Goal: Task Accomplishment & Management: Use online tool/utility

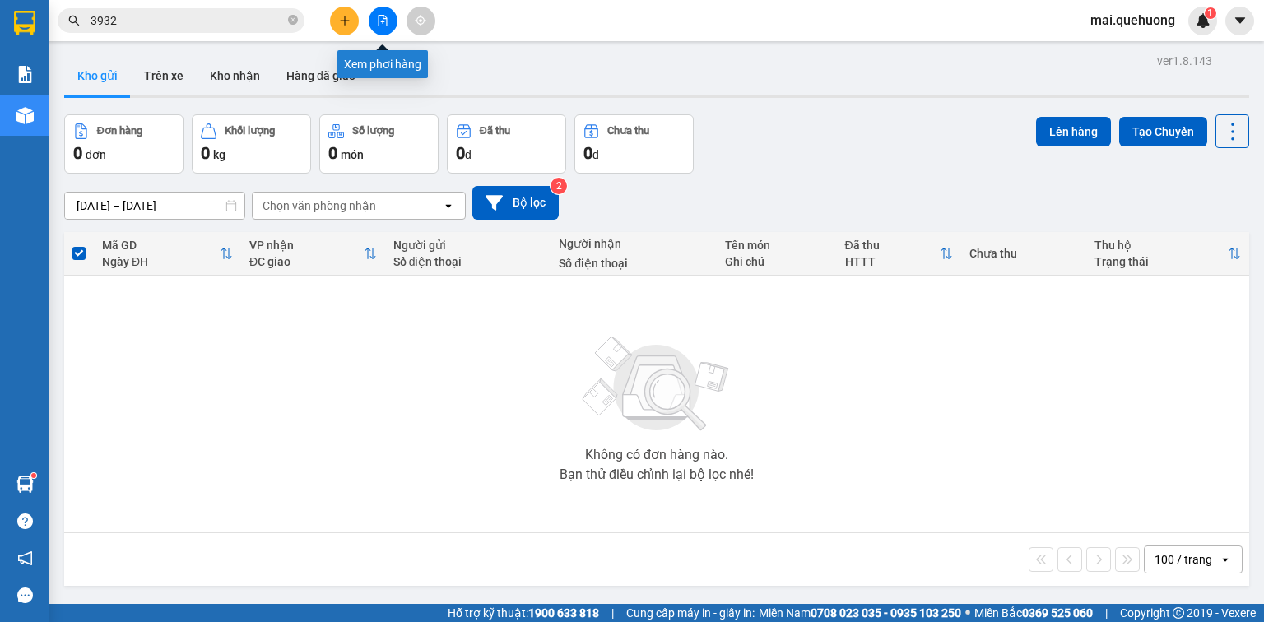
click at [385, 16] on icon "file-add" at bounding box center [383, 21] width 9 height 12
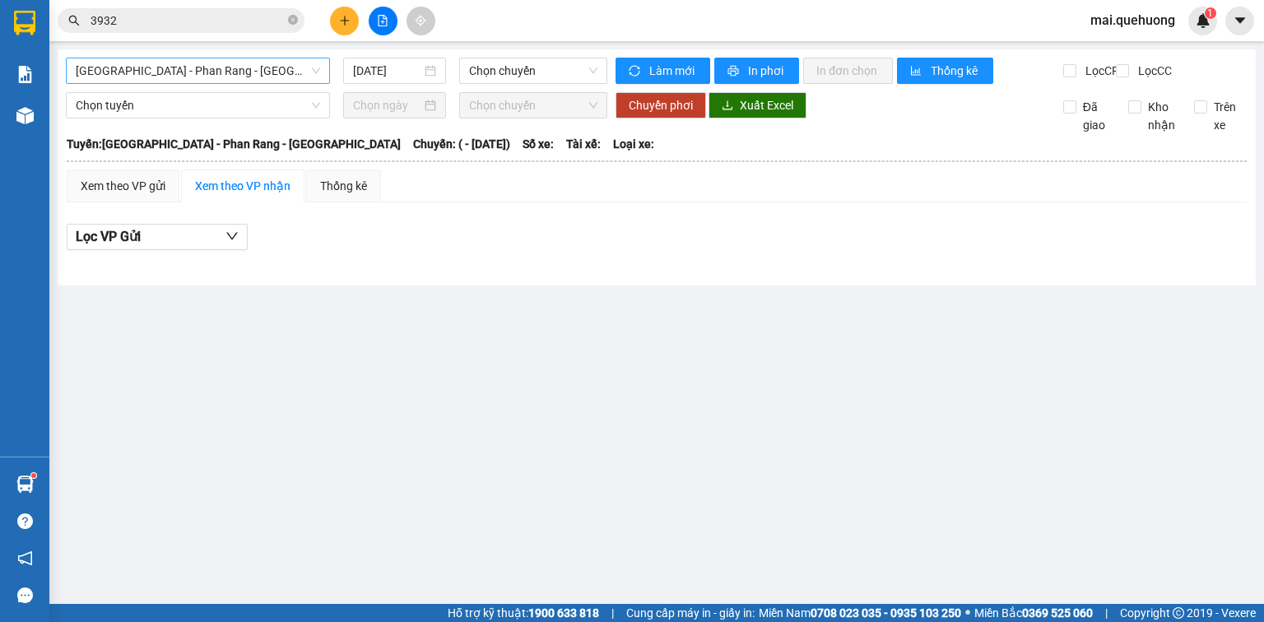
click at [218, 59] on span "[GEOGRAPHIC_DATA] - Phan Rang - [GEOGRAPHIC_DATA]" at bounding box center [198, 70] width 244 height 25
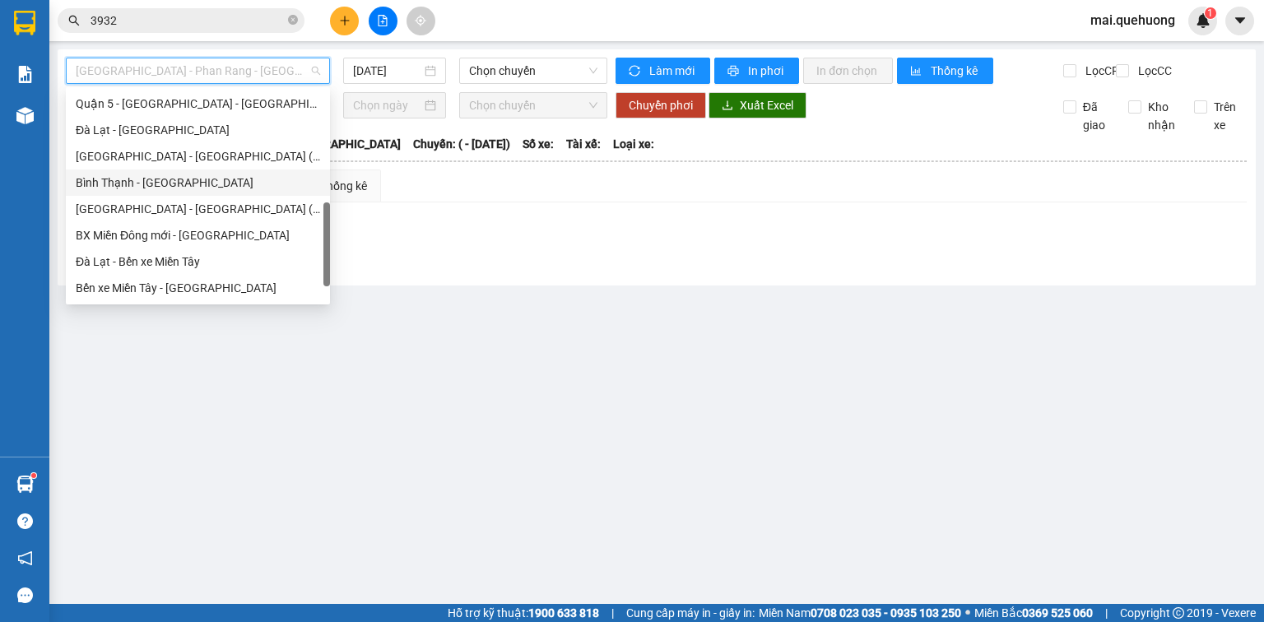
scroll to position [448, 0]
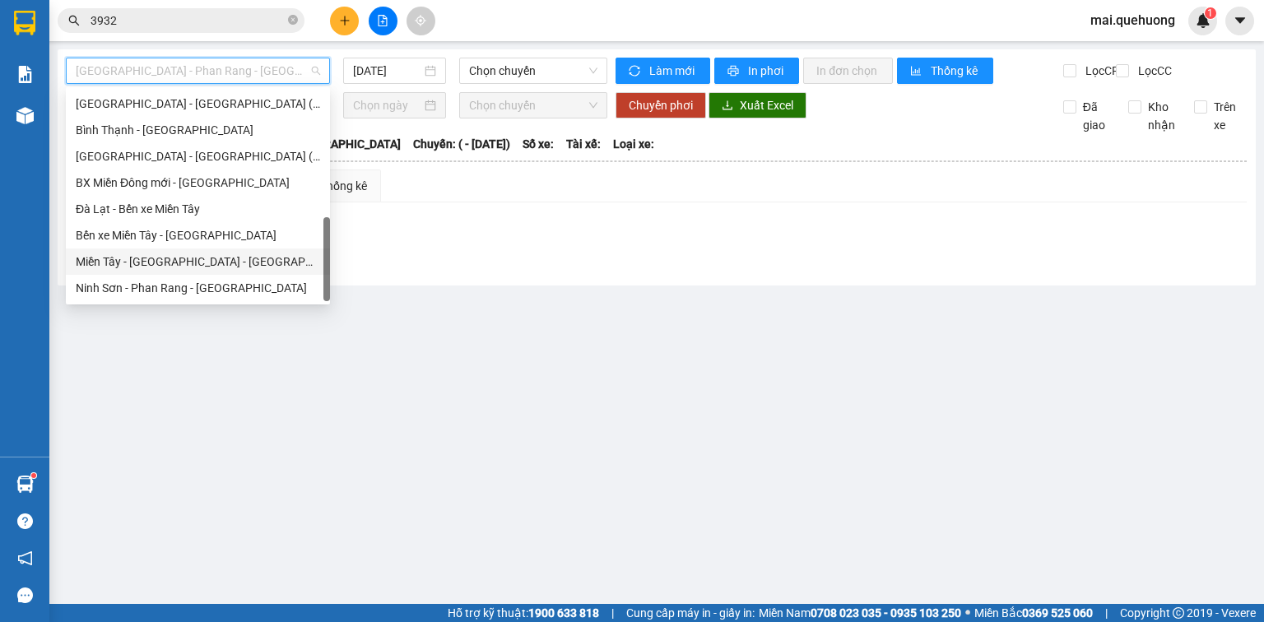
click at [192, 258] on div "Miền Tây - [GEOGRAPHIC_DATA] - [GEOGRAPHIC_DATA]" at bounding box center [198, 262] width 244 height 18
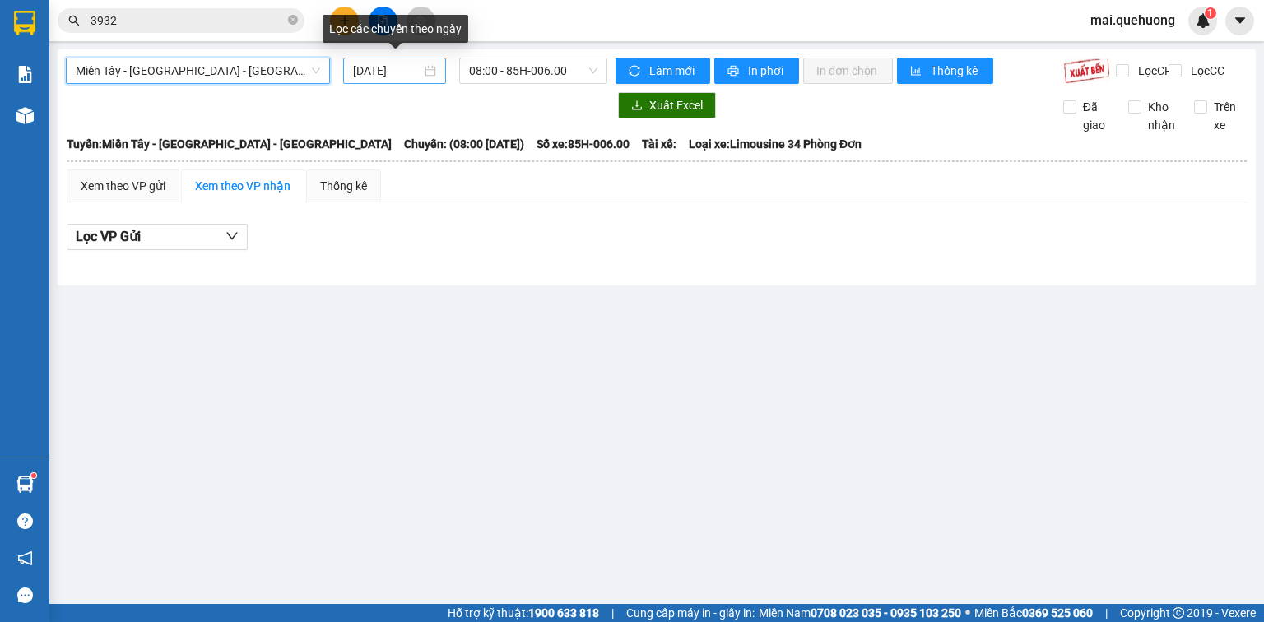
click at [378, 66] on input "[DATE]" at bounding box center [386, 71] width 67 height 18
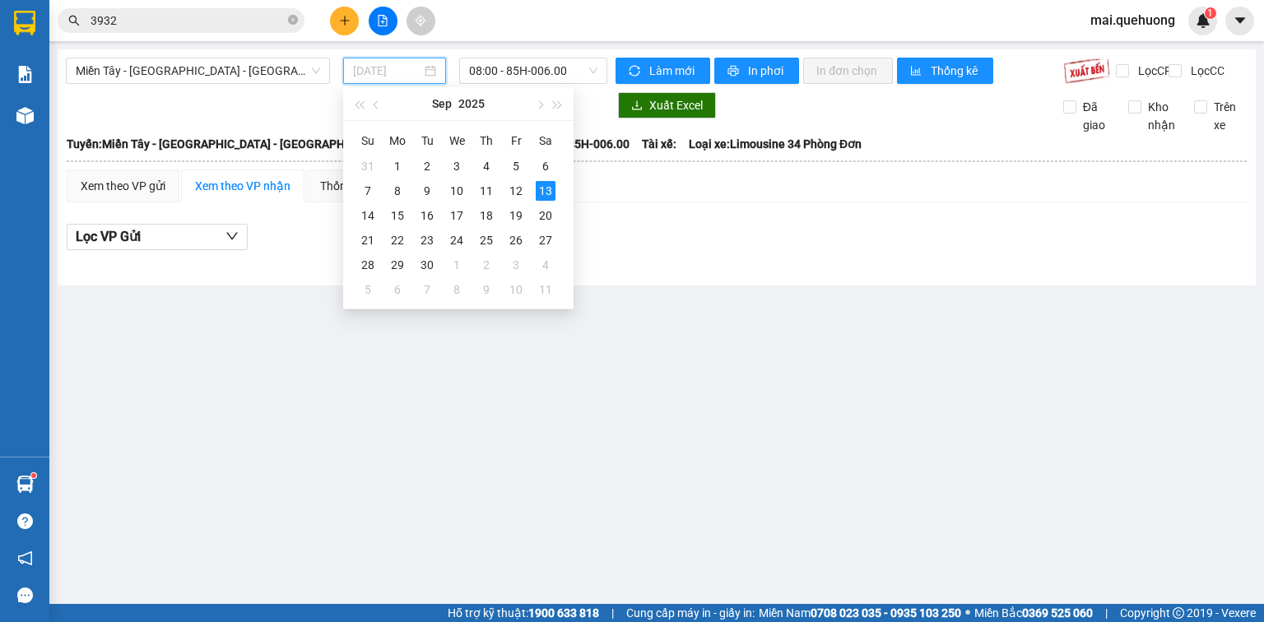
type input "[DATE]"
click at [533, 67] on span "08:00 - 85H-006.00" at bounding box center [533, 70] width 129 height 25
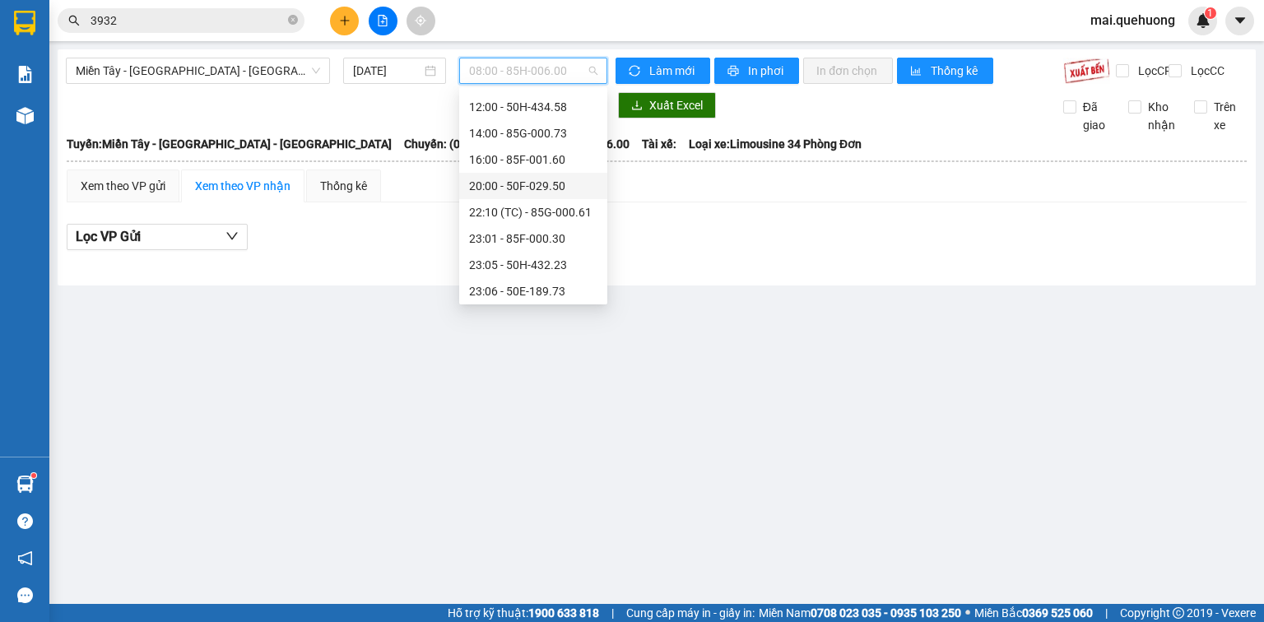
scroll to position [158, 0]
click at [546, 280] on div "23:59 - 85H-006.18" at bounding box center [533, 288] width 128 height 18
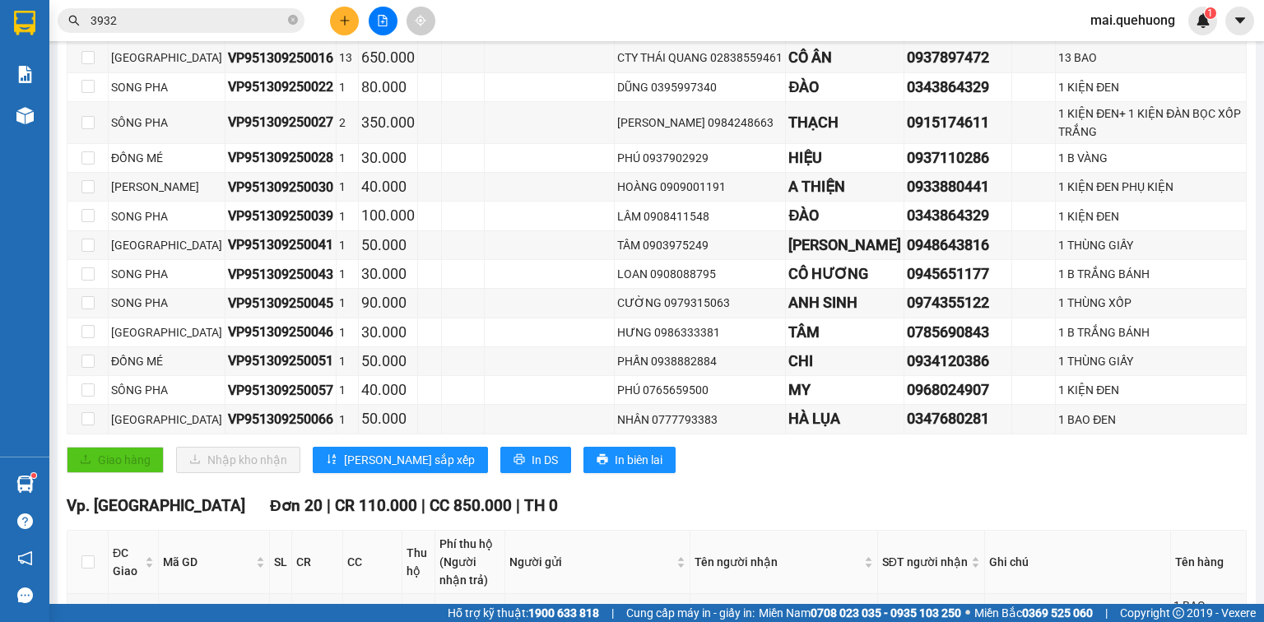
scroll to position [461, 0]
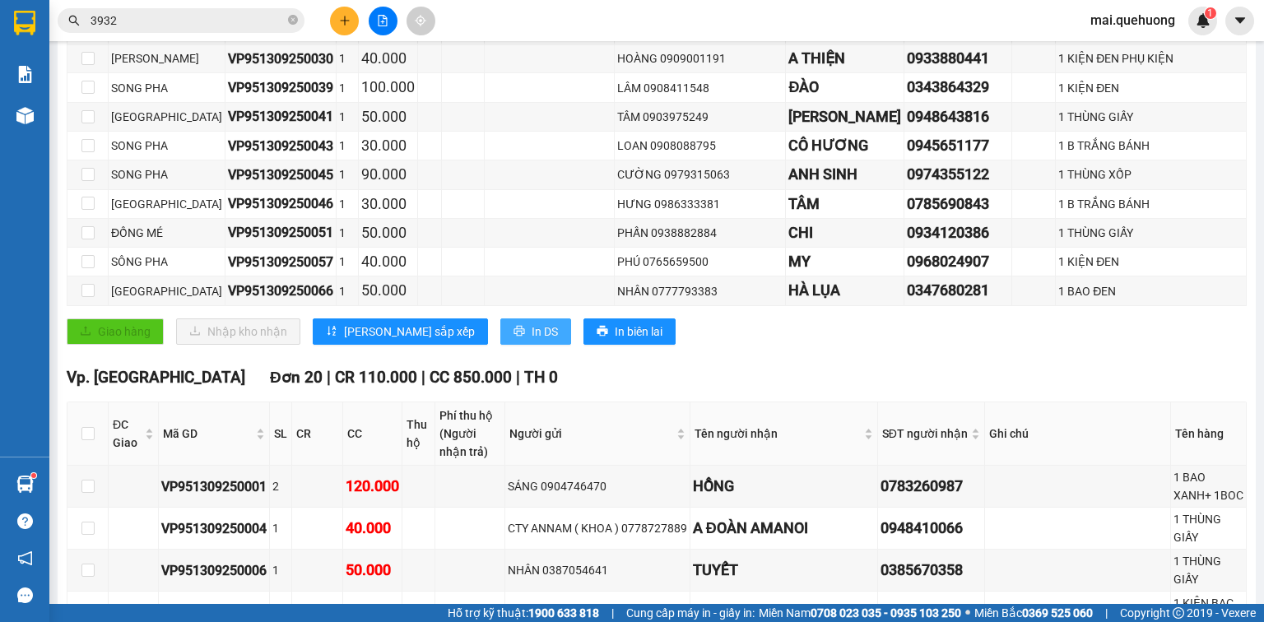
click at [532, 341] on span "In DS" at bounding box center [545, 332] width 26 height 18
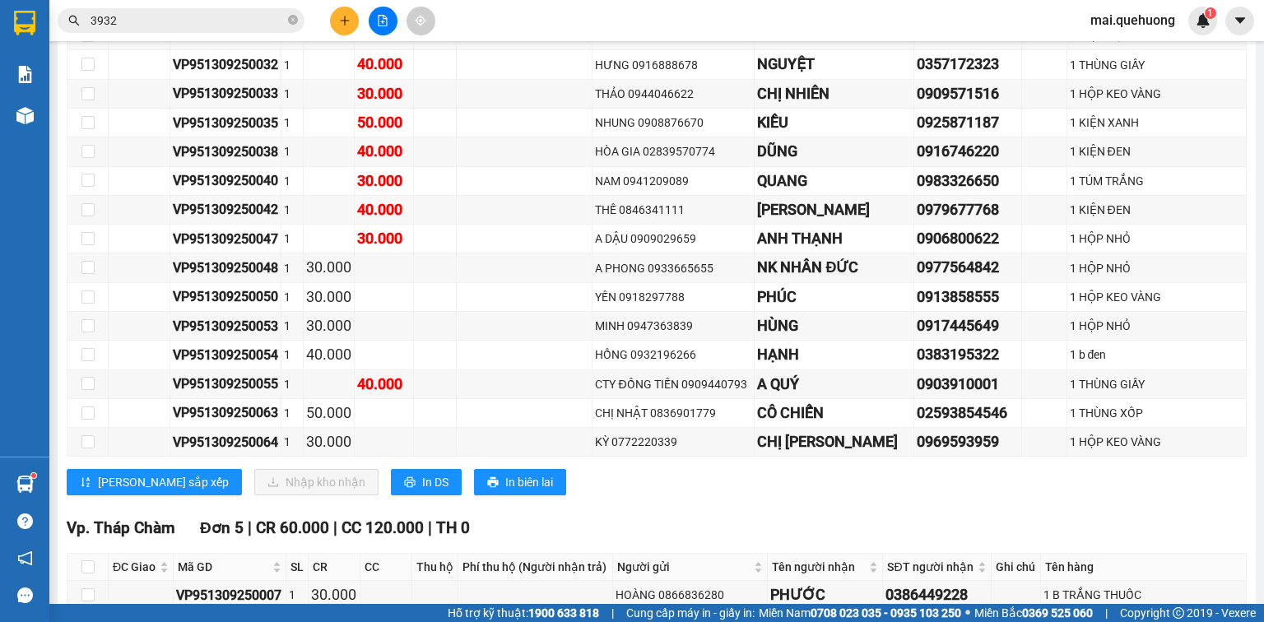
scroll to position [2436, 0]
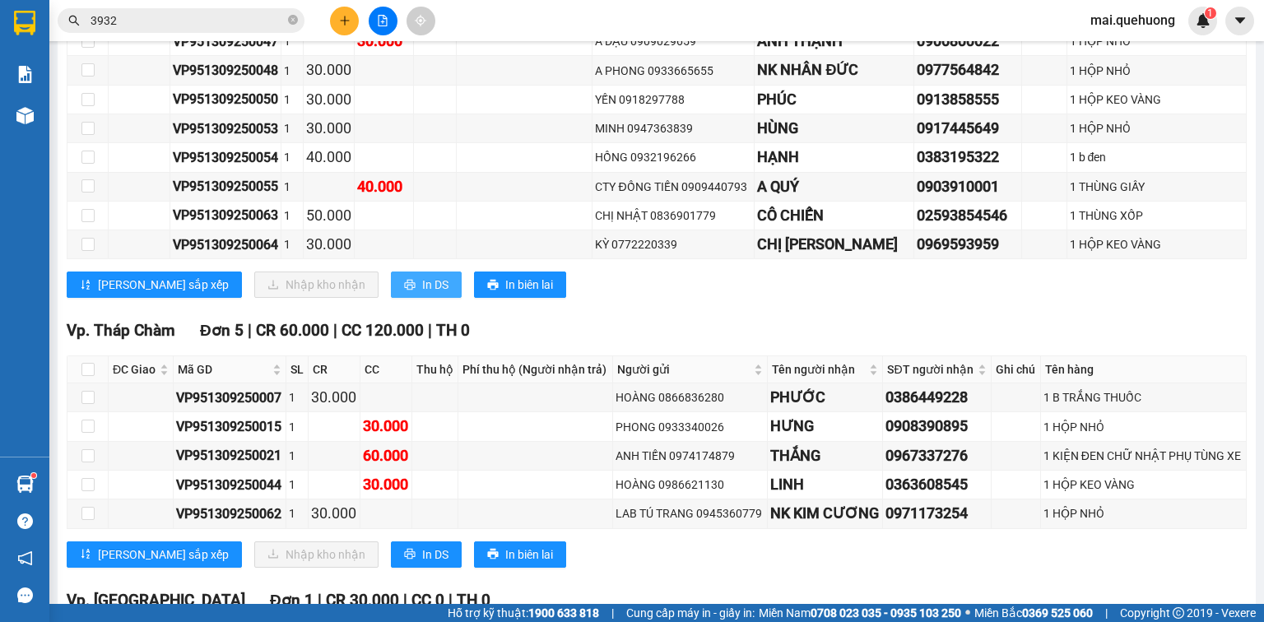
click at [422, 276] on span "In DS" at bounding box center [435, 285] width 26 height 18
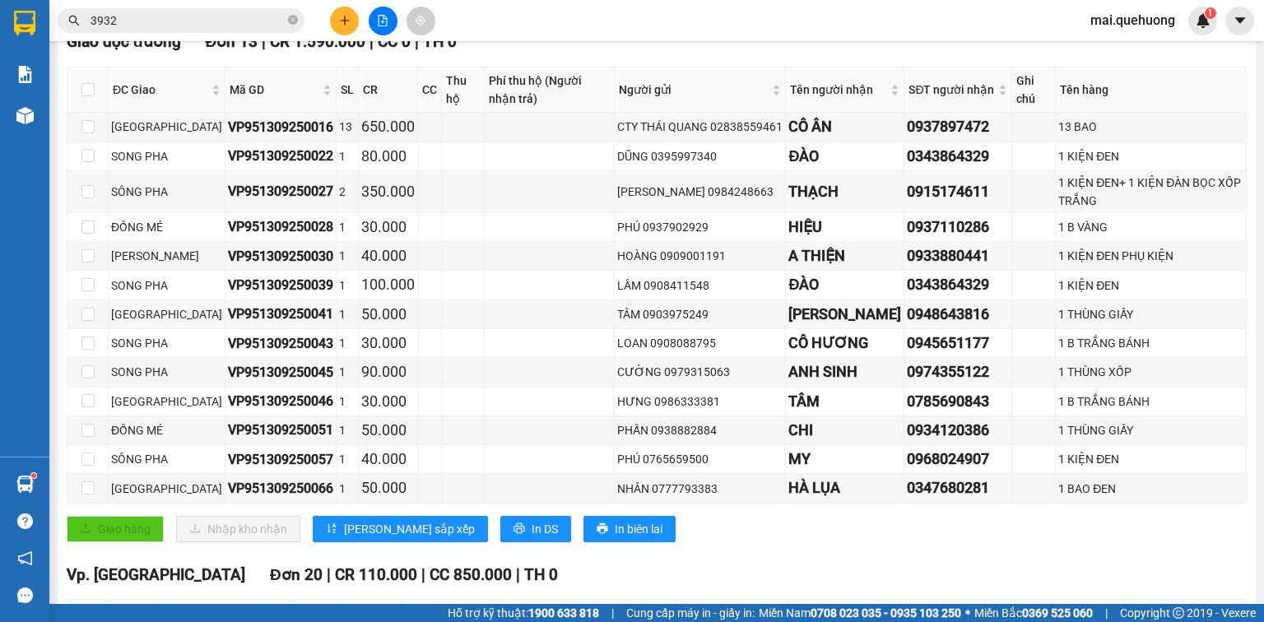
scroll to position [0, 0]
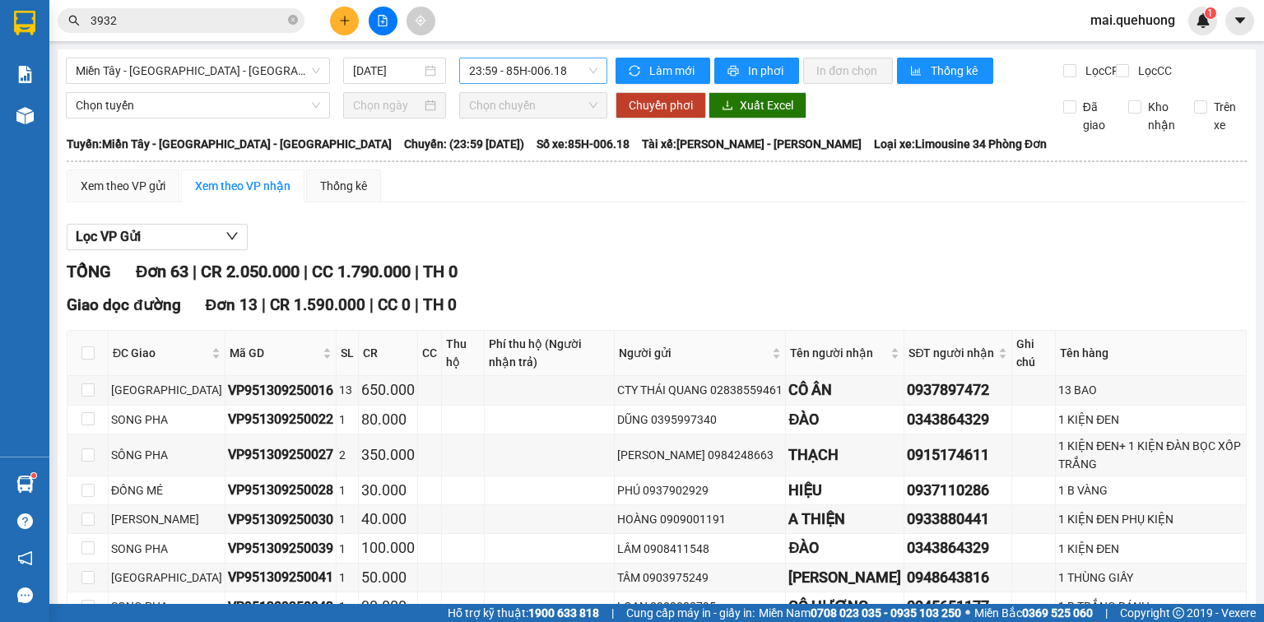
click at [527, 75] on span "23:59 - 85H-006.18" at bounding box center [533, 70] width 129 height 25
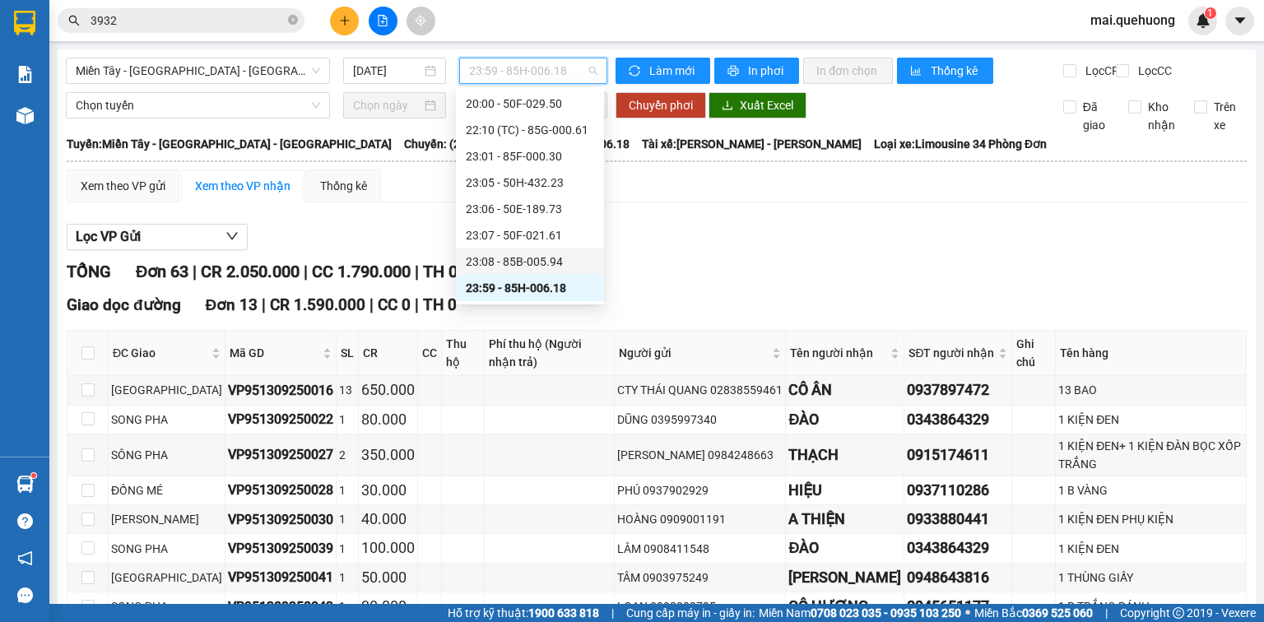
click at [535, 262] on div "23:08 - 85B-005.94" at bounding box center [530, 262] width 128 height 18
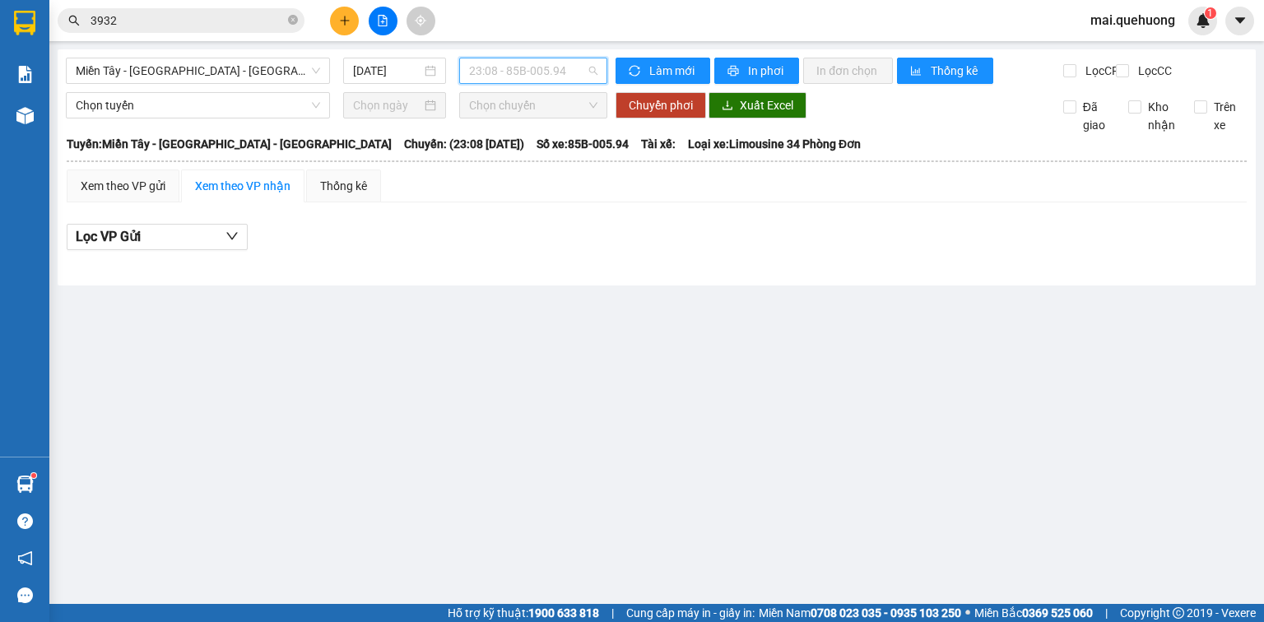
click at [523, 63] on span "23:08 - 85B-005.94" at bounding box center [533, 70] width 129 height 25
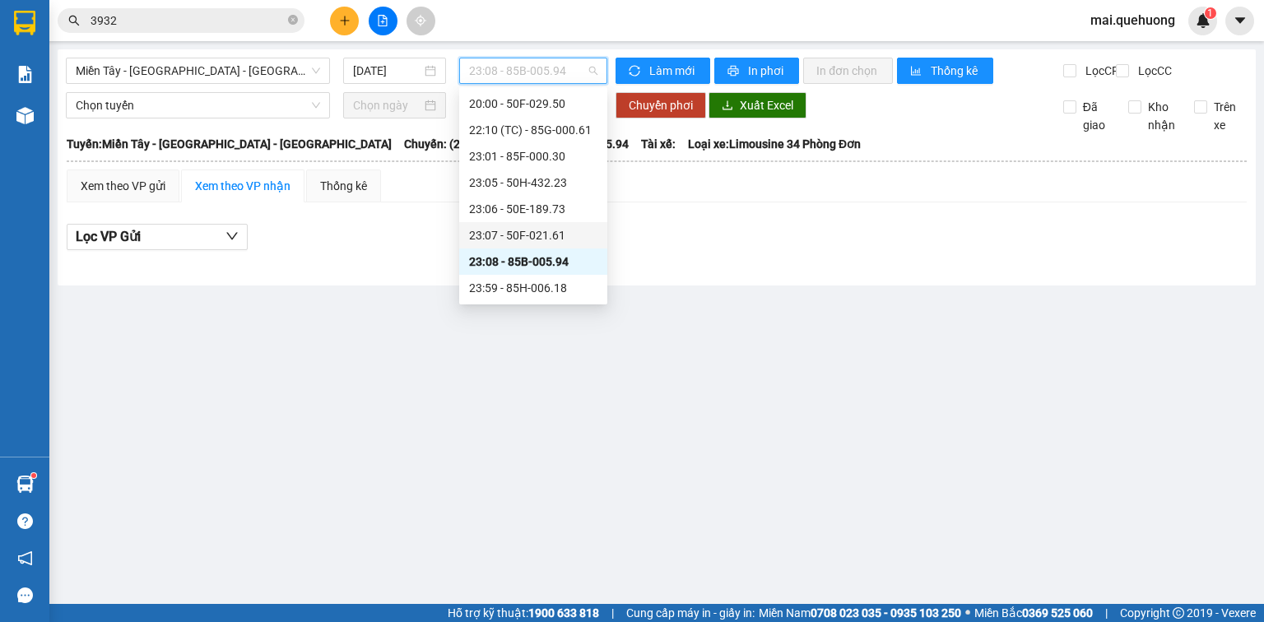
click at [560, 234] on div "23:07 - 50F-021.61" at bounding box center [533, 235] width 128 height 18
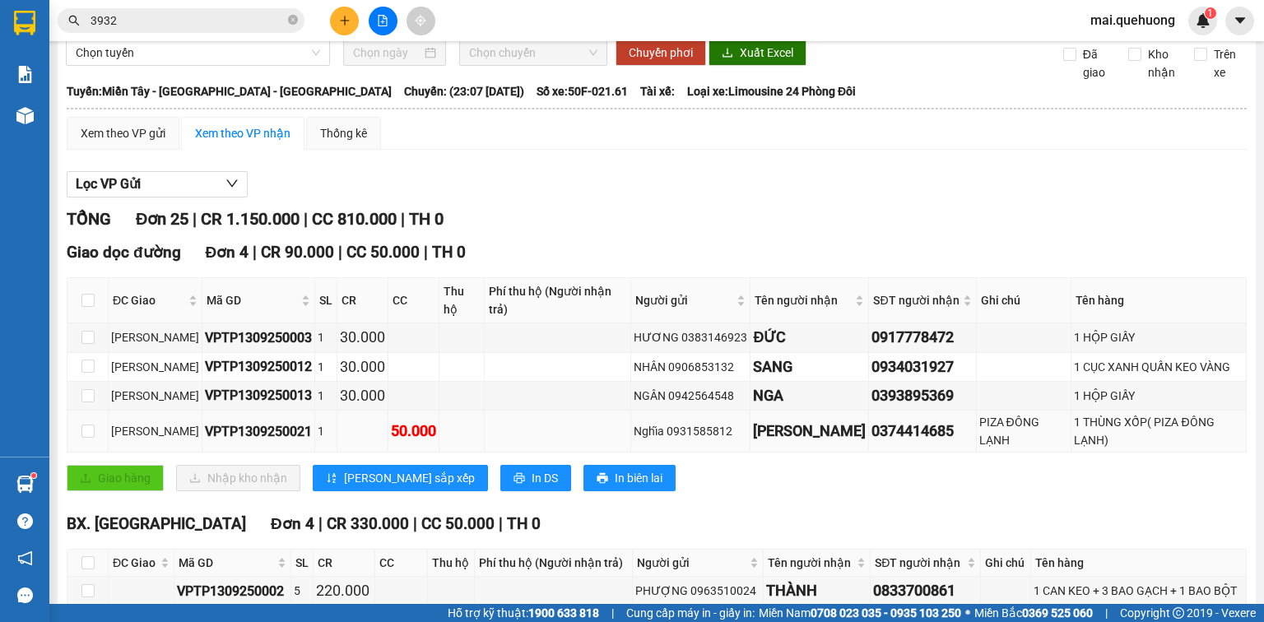
scroll to position [263, 0]
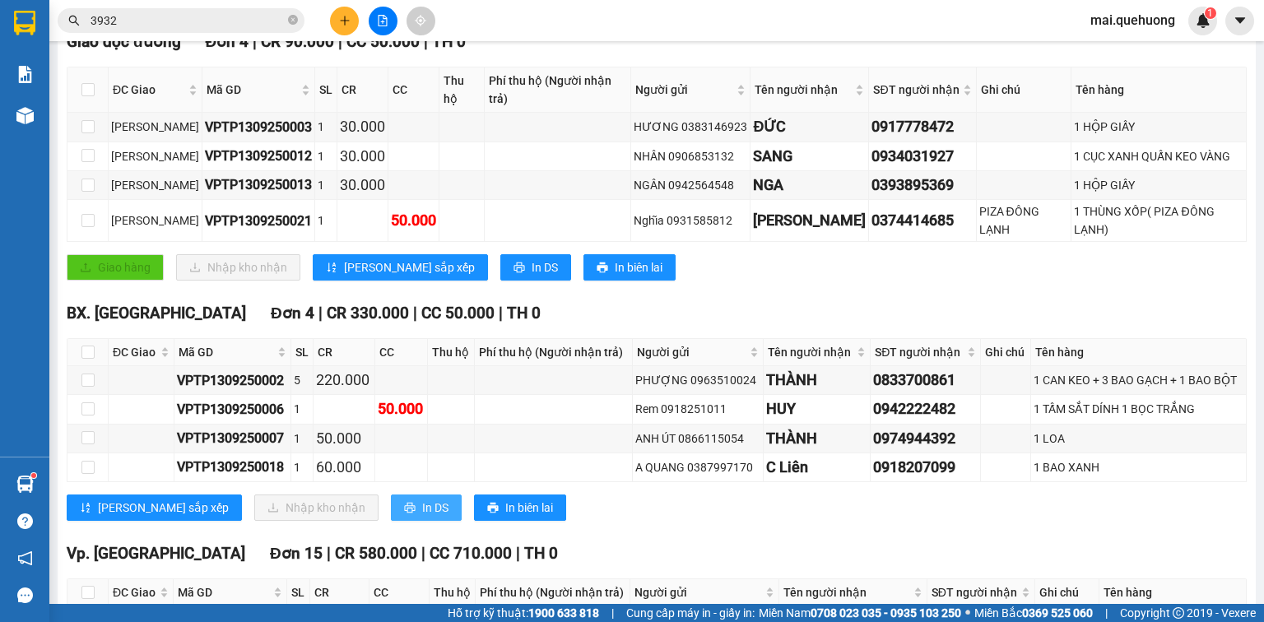
click at [422, 499] on span "In DS" at bounding box center [435, 508] width 26 height 18
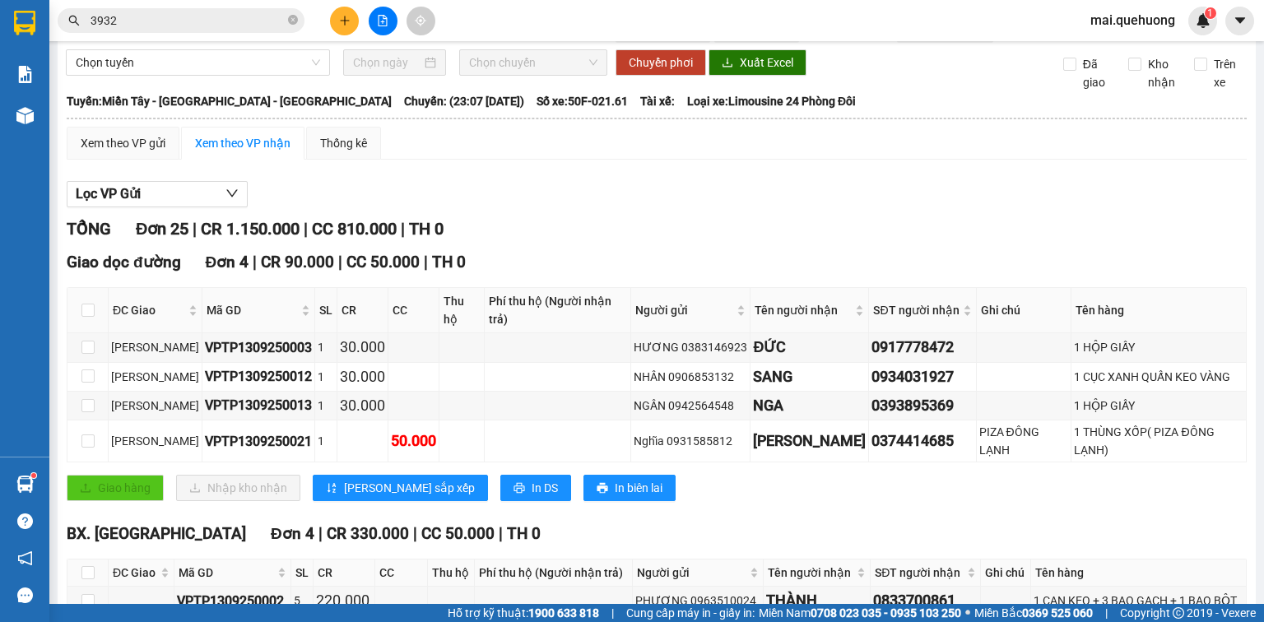
scroll to position [0, 0]
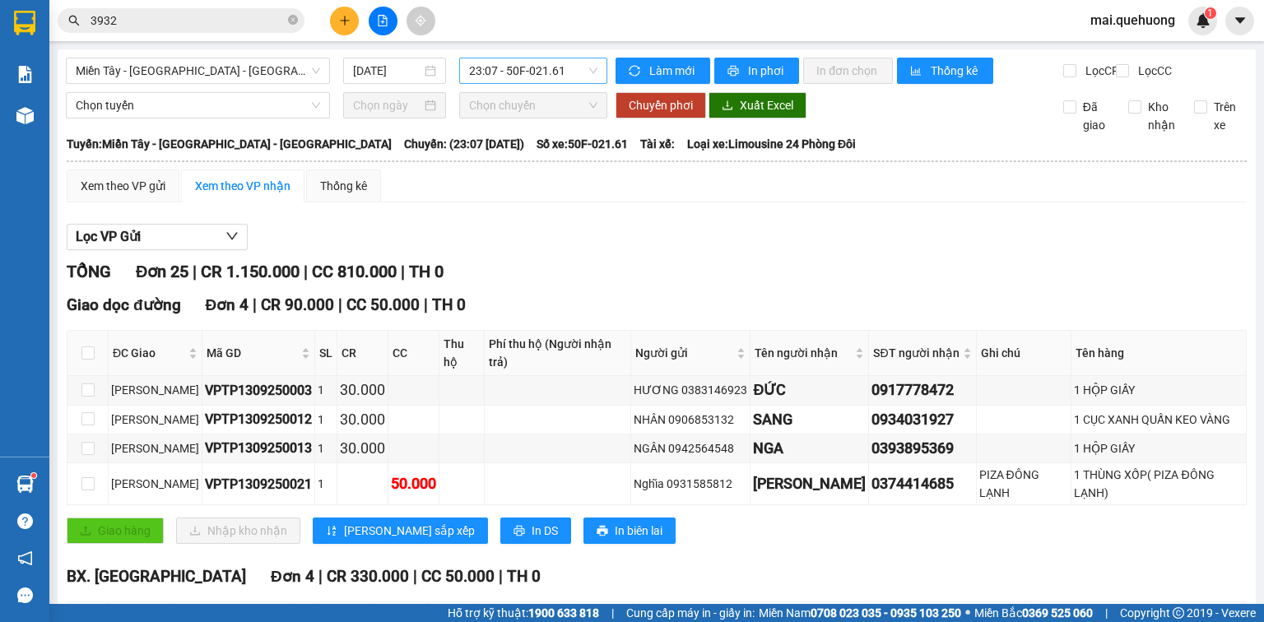
click at [487, 76] on span "23:07 - 50F-021.61" at bounding box center [533, 70] width 129 height 25
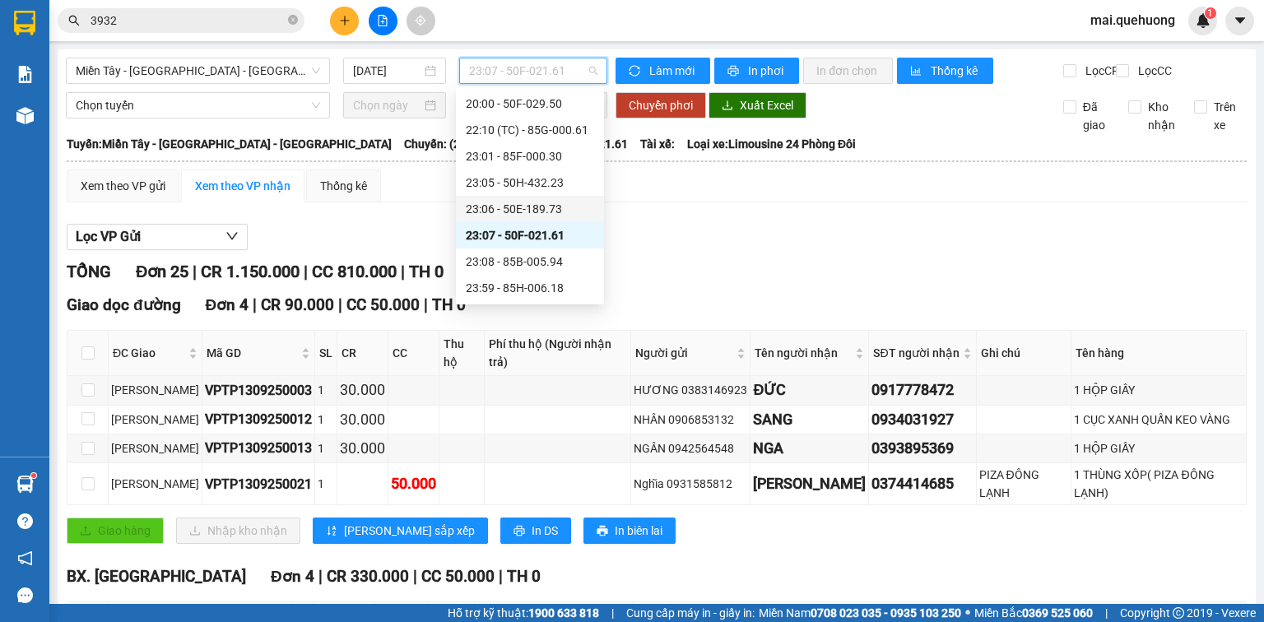
click at [516, 216] on div "23:06 - 50E-189.73" at bounding box center [530, 209] width 128 height 18
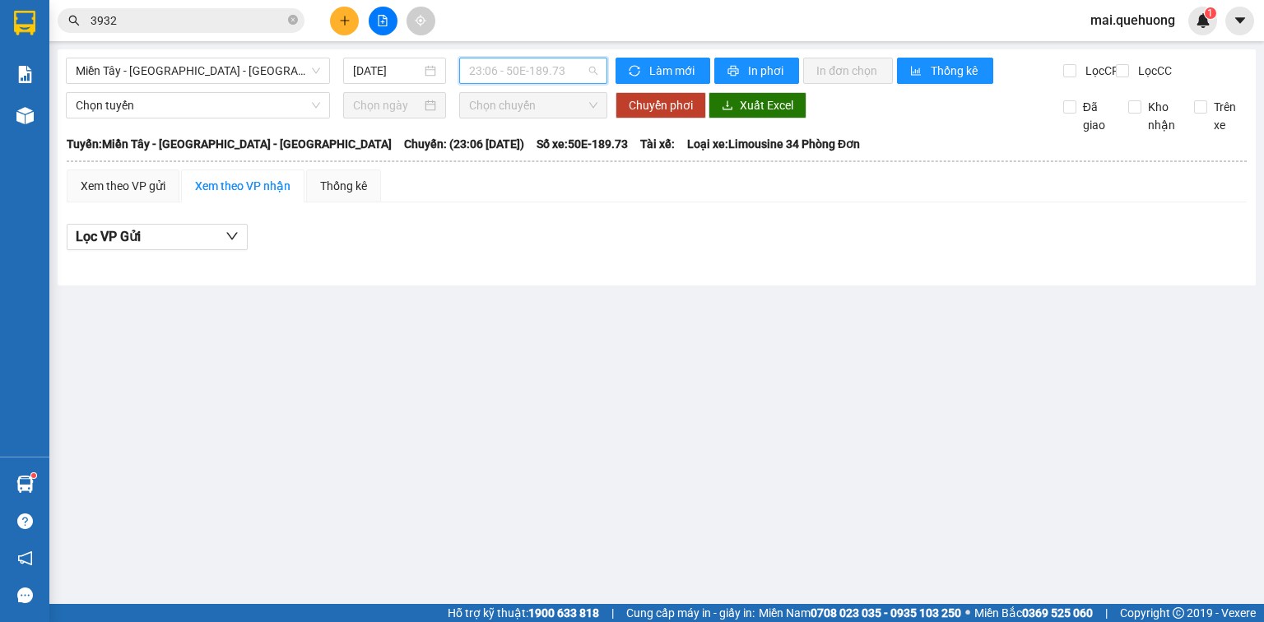
drag, startPoint x: 575, startPoint y: 77, endPoint x: 583, endPoint y: 123, distance: 46.7
click at [575, 78] on span "23:06 - 50E-189.73" at bounding box center [533, 70] width 129 height 25
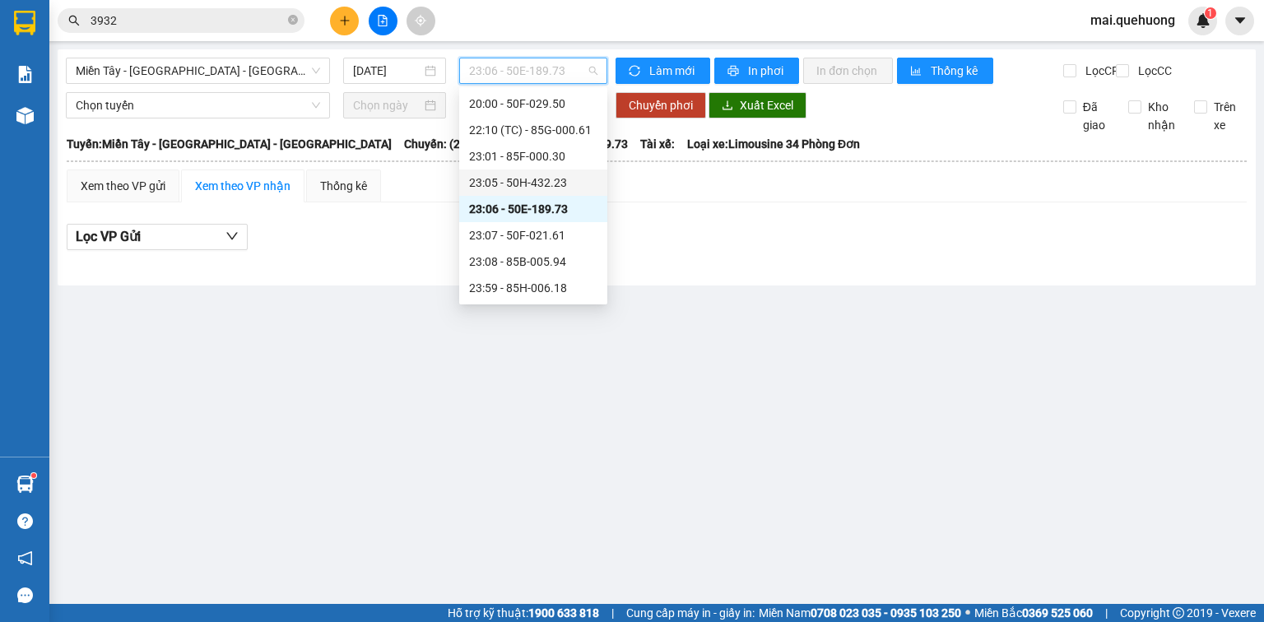
click at [573, 182] on div "23:05 - 50H-432.23" at bounding box center [533, 183] width 128 height 18
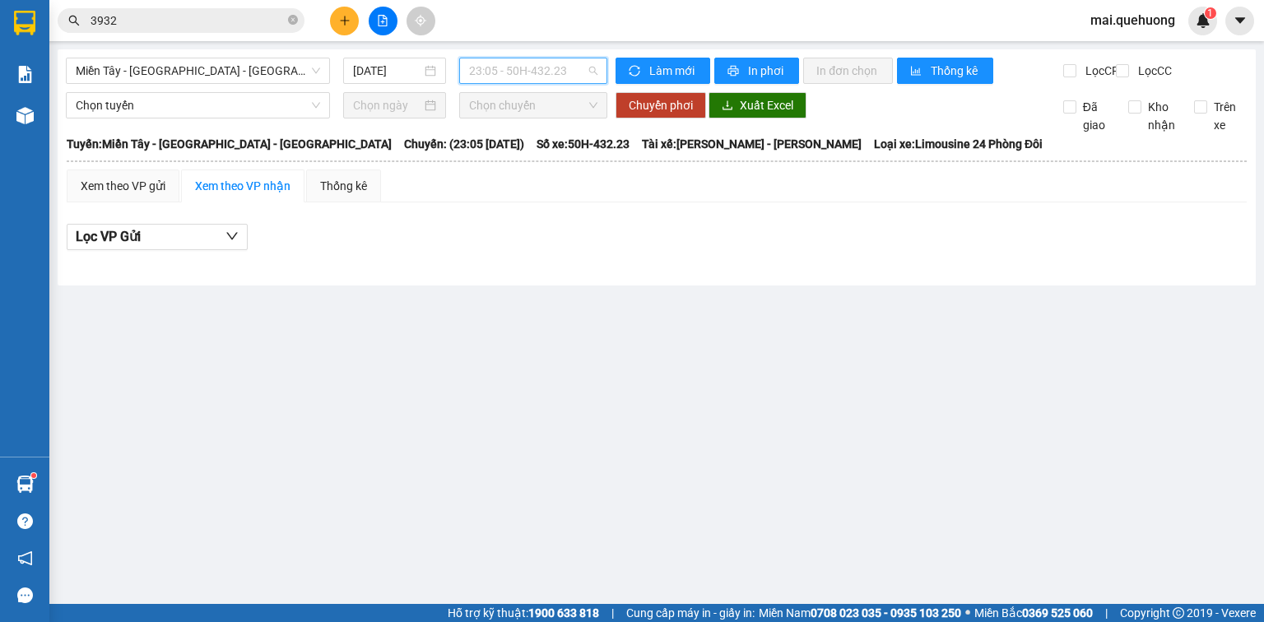
click at [550, 74] on span "23:05 - 50H-432.23" at bounding box center [533, 70] width 129 height 25
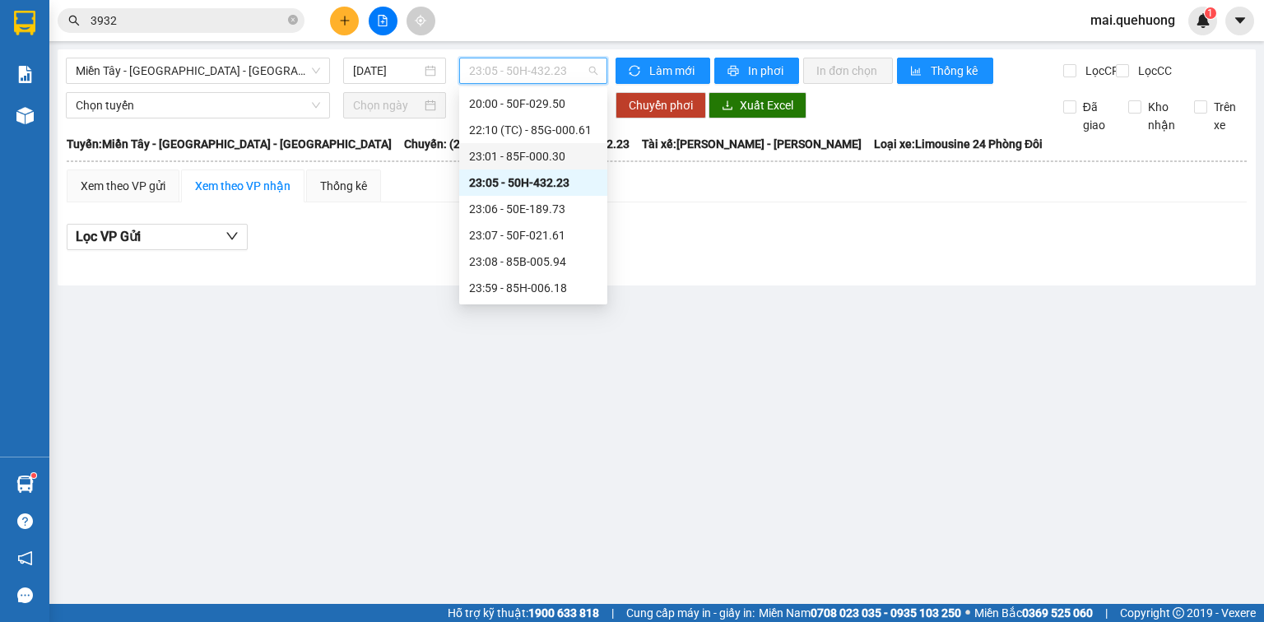
click at [558, 158] on div "23:01 - 85F-000.30" at bounding box center [533, 156] width 128 height 18
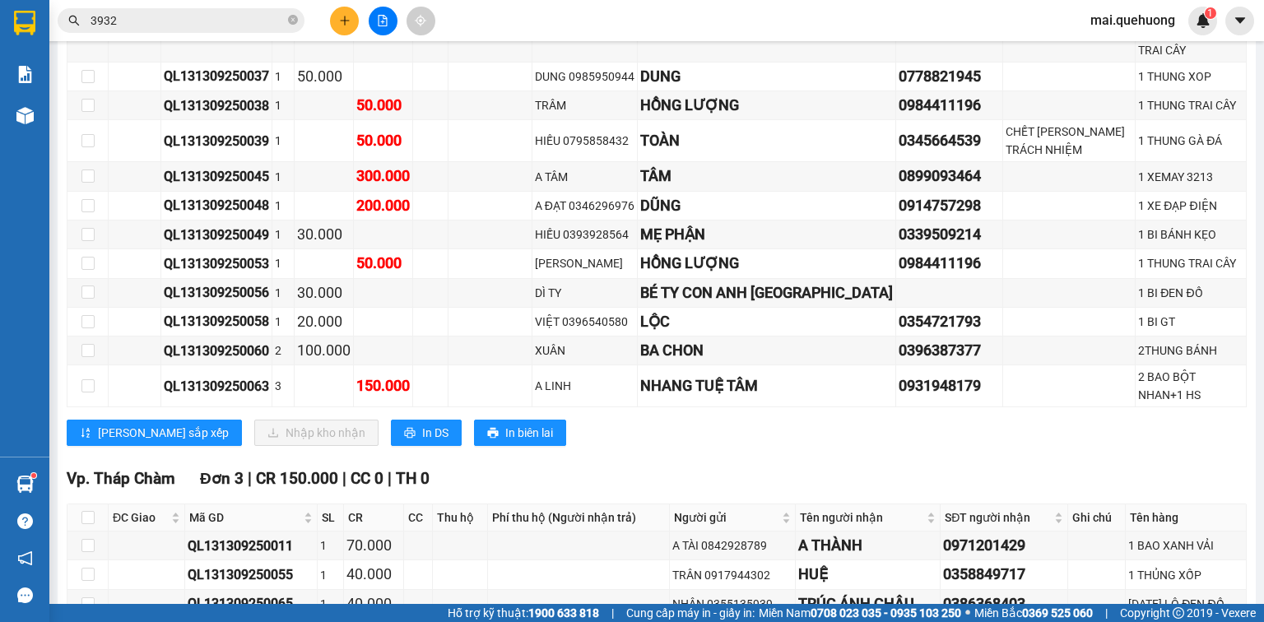
scroll to position [1514, 0]
click at [422, 423] on span "In DS" at bounding box center [435, 432] width 26 height 18
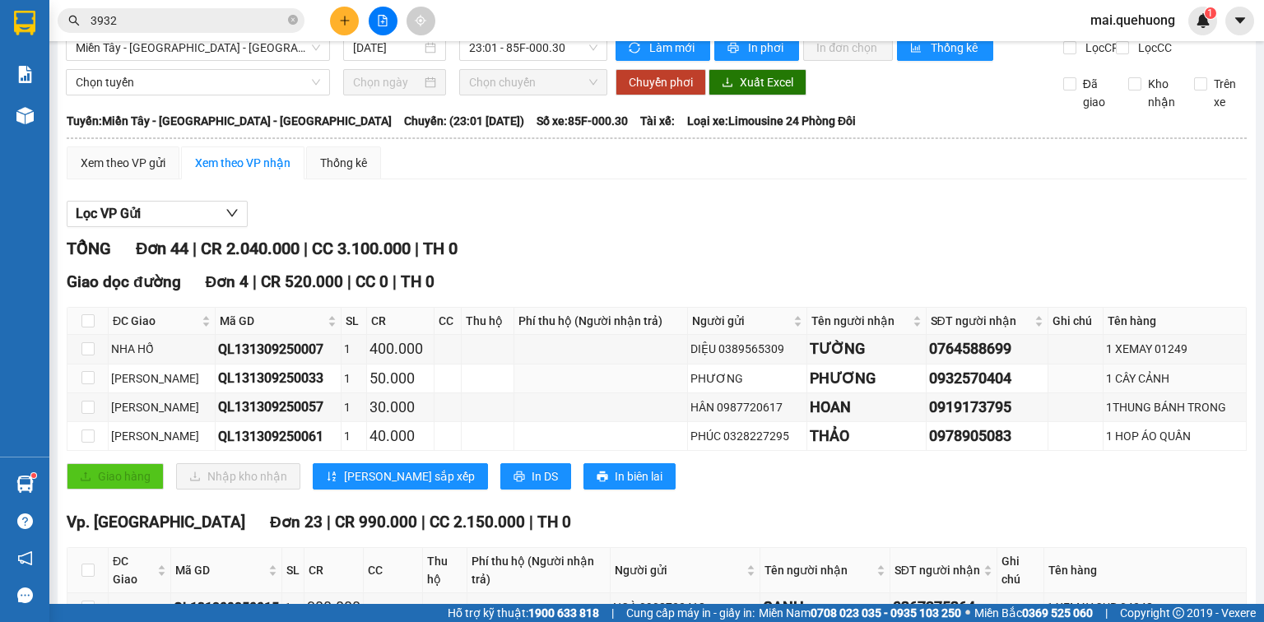
scroll to position [0, 0]
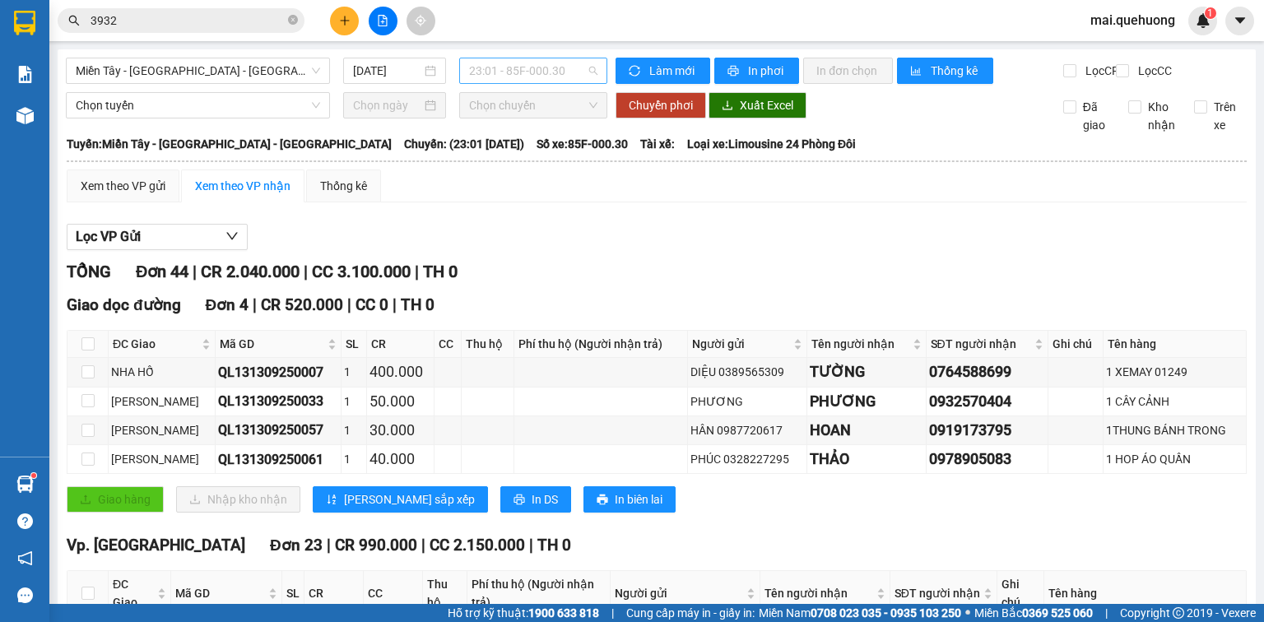
click at [532, 66] on span "23:01 - 85F-000.30" at bounding box center [533, 70] width 129 height 25
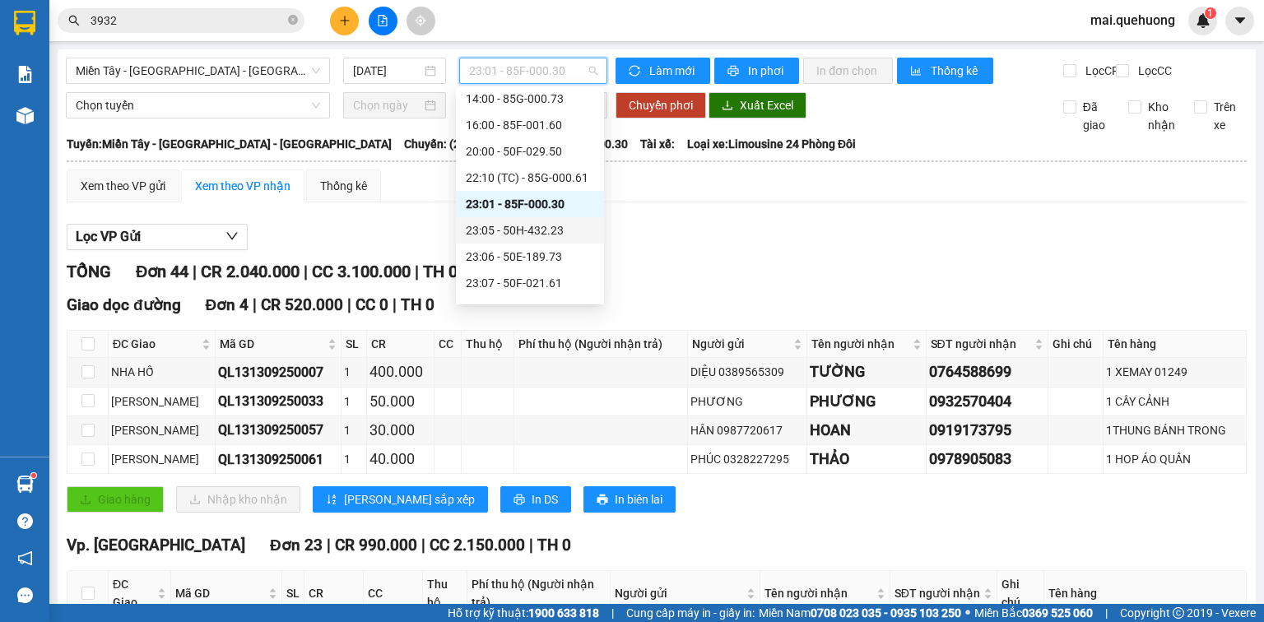
scroll to position [92, 0]
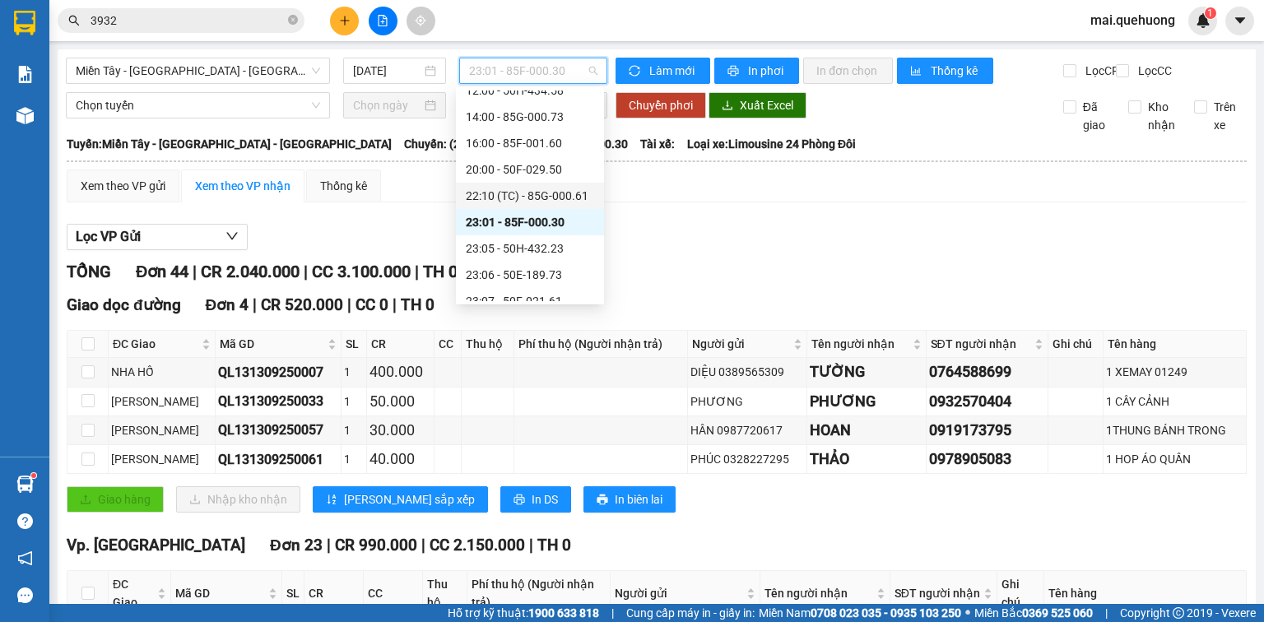
click at [546, 191] on div "22:10 (TC) - 85G-000.61" at bounding box center [530, 196] width 128 height 18
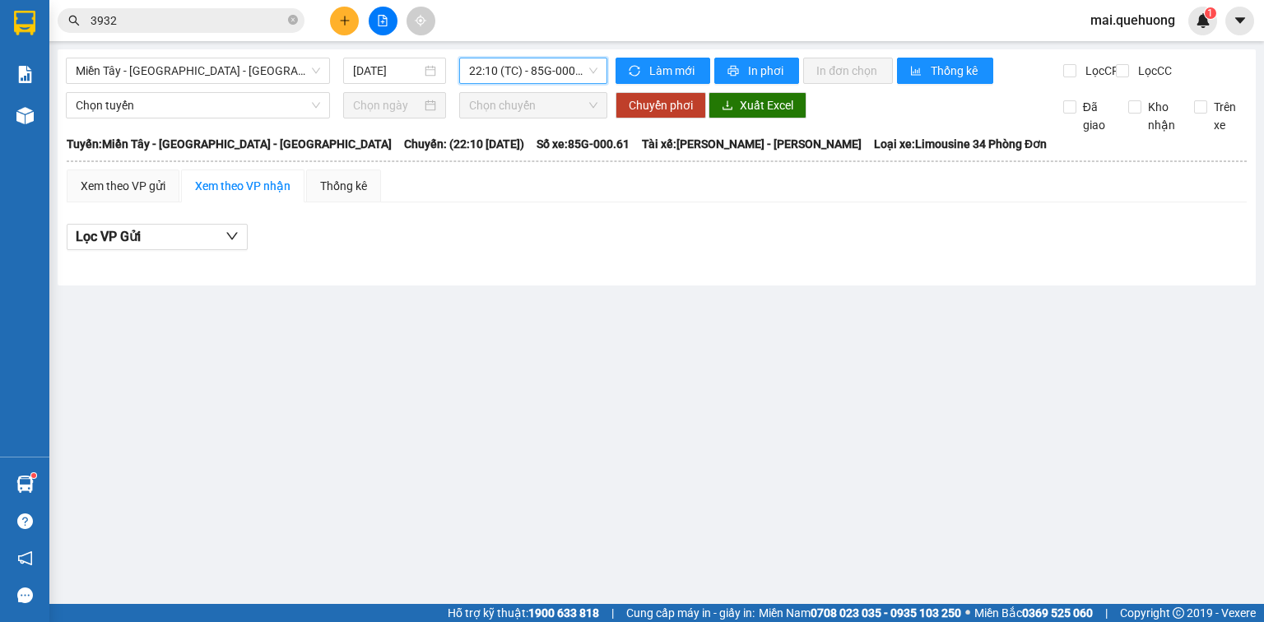
click at [501, 72] on span "22:10 (TC) - 85G-000.61" at bounding box center [533, 70] width 129 height 25
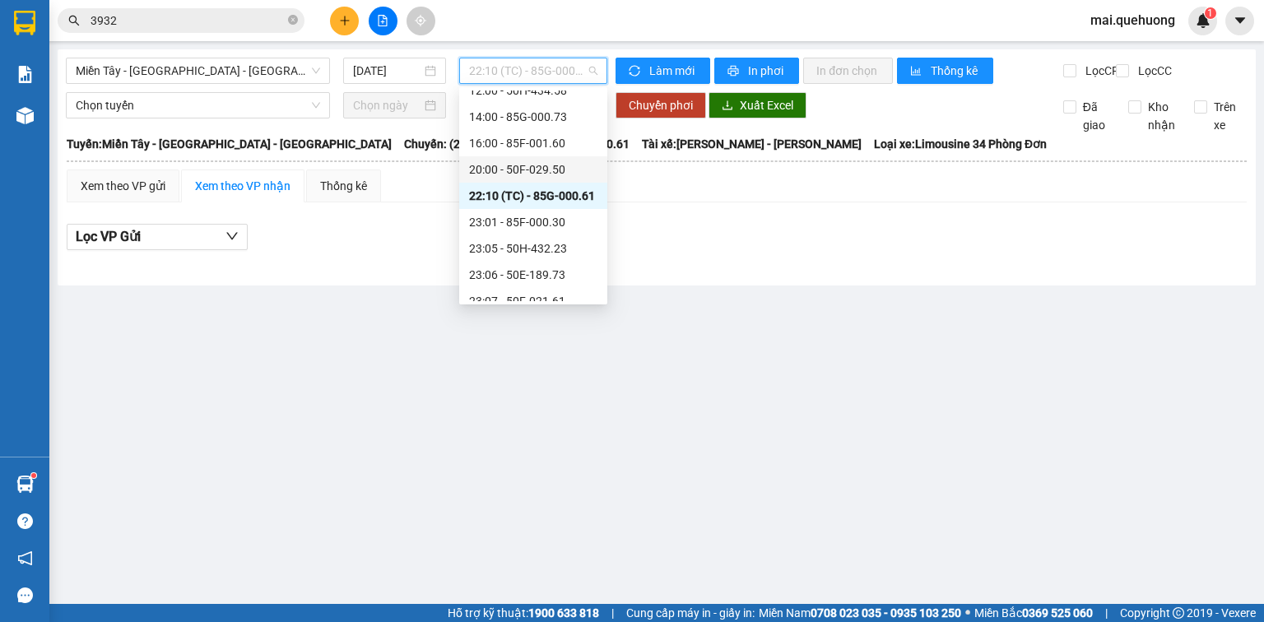
click at [526, 174] on div "20:00 - 50F-029.50" at bounding box center [533, 169] width 128 height 18
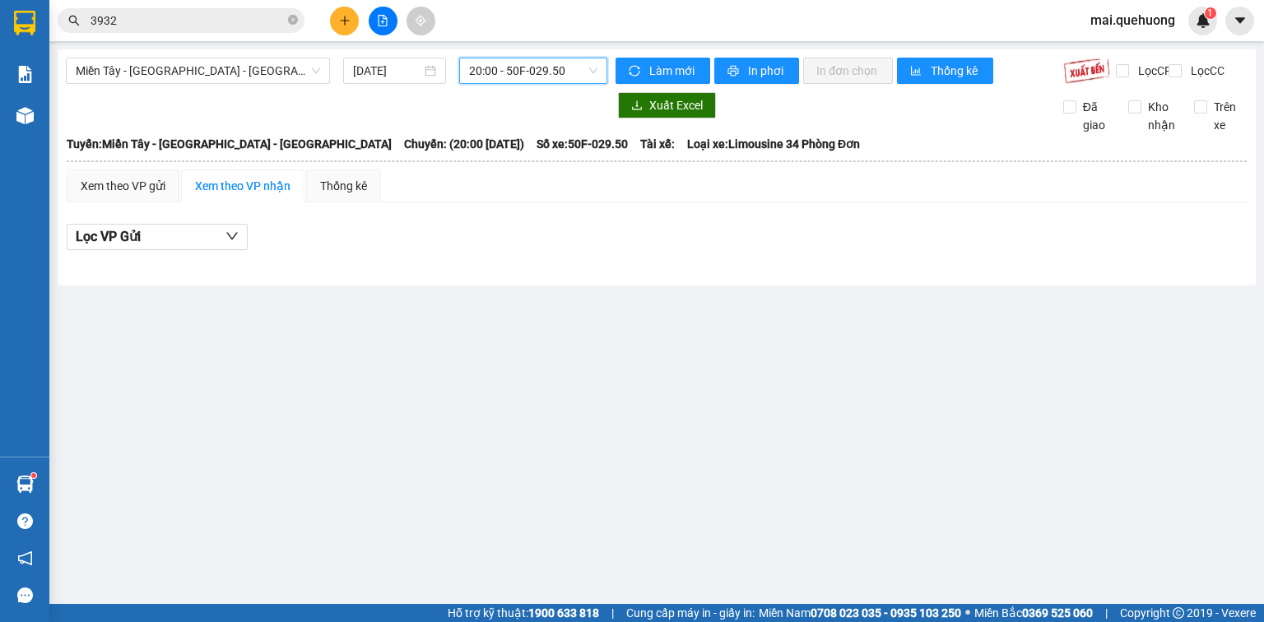
click at [550, 75] on span "20:00 - 50F-029.50" at bounding box center [533, 70] width 129 height 25
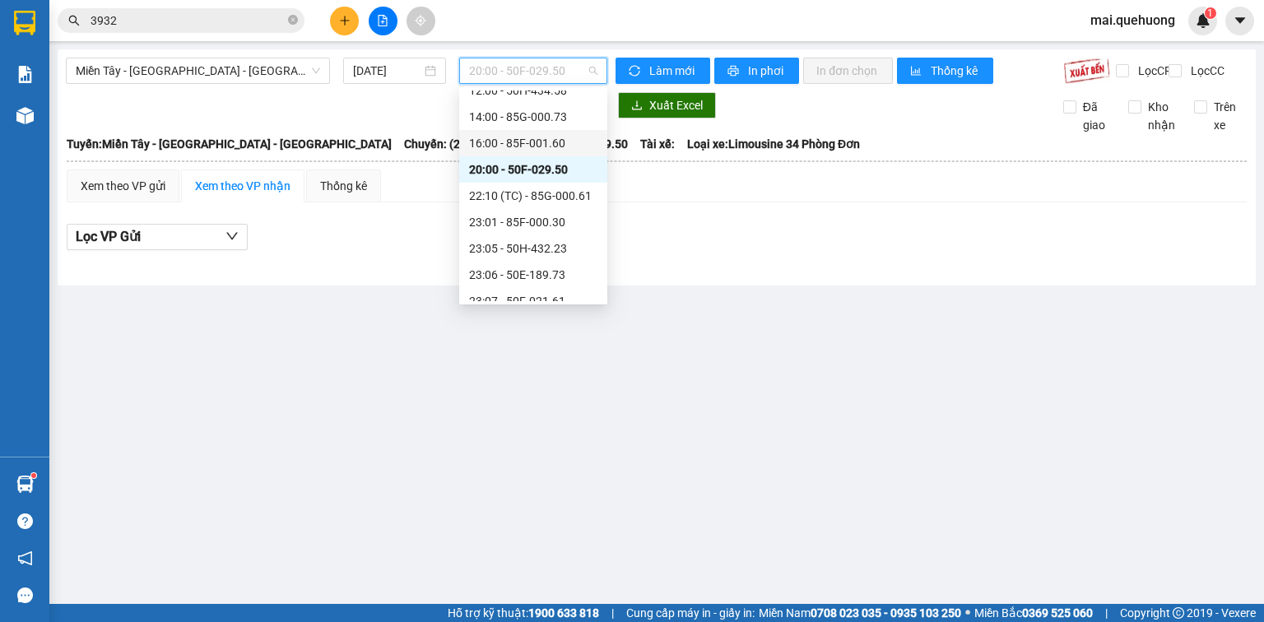
click at [550, 145] on div "16:00 - 85F-001.60" at bounding box center [533, 143] width 128 height 18
